Goal: Find specific page/section: Find specific page/section

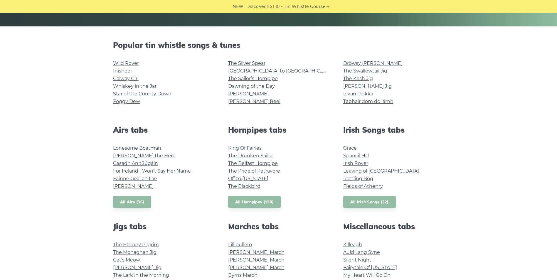
scroll to position [147, 0]
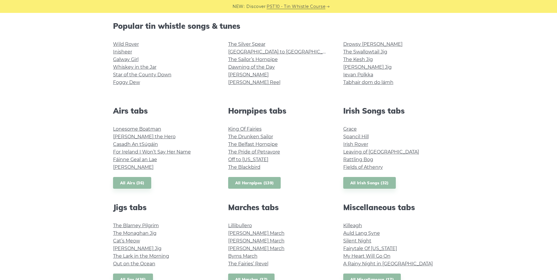
click at [266, 184] on link "All Hornpipes (139)" at bounding box center [254, 183] width 53 height 12
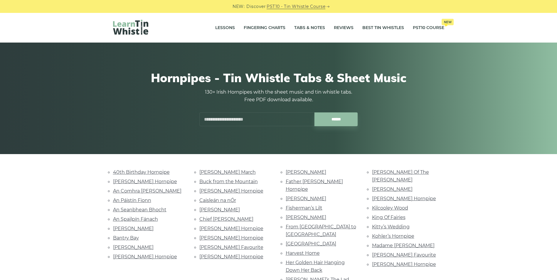
click at [222, 121] on input "text" at bounding box center [256, 119] width 115 height 14
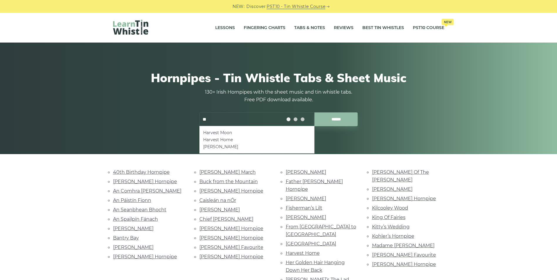
type input "*"
click at [239, 132] on li "Tripping Up the Stairs" at bounding box center [256, 132] width 107 height 7
type input "**********"
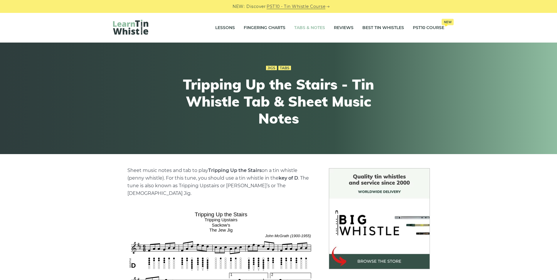
click at [306, 26] on link "Tabs & Notes" at bounding box center [309, 28] width 31 height 15
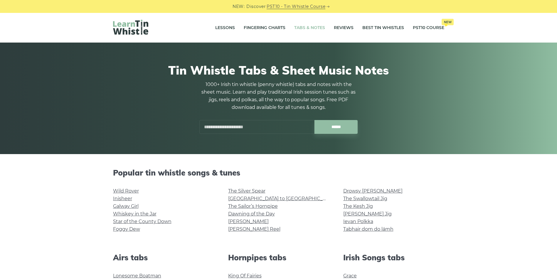
click at [215, 123] on input "text" at bounding box center [256, 127] width 115 height 14
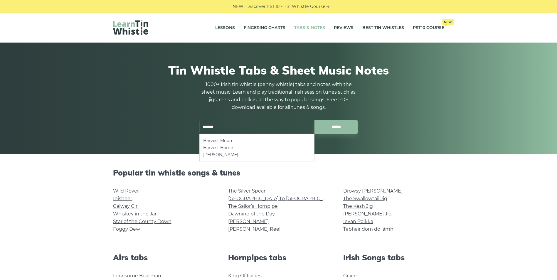
click at [217, 145] on li "Harvest Home" at bounding box center [256, 147] width 107 height 7
type input "**********"
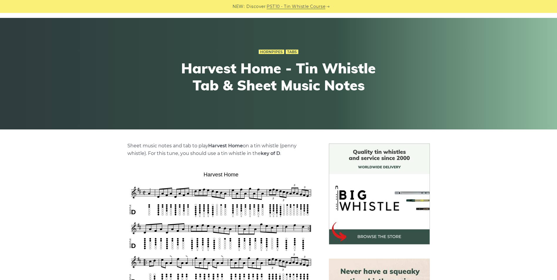
scroll to position [59, 0]
